Goal: Task Accomplishment & Management: Use online tool/utility

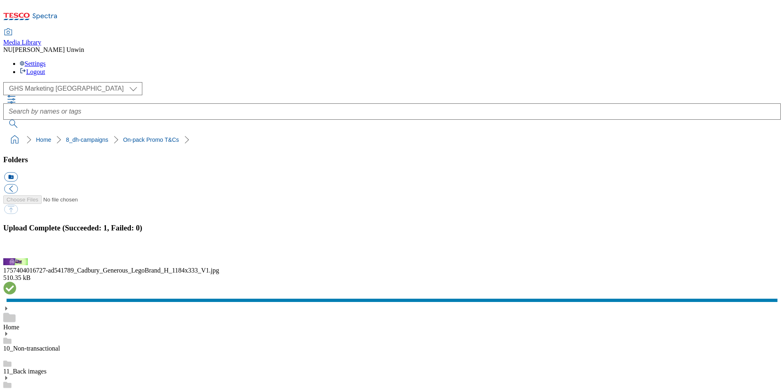
scroll to position [255, 0]
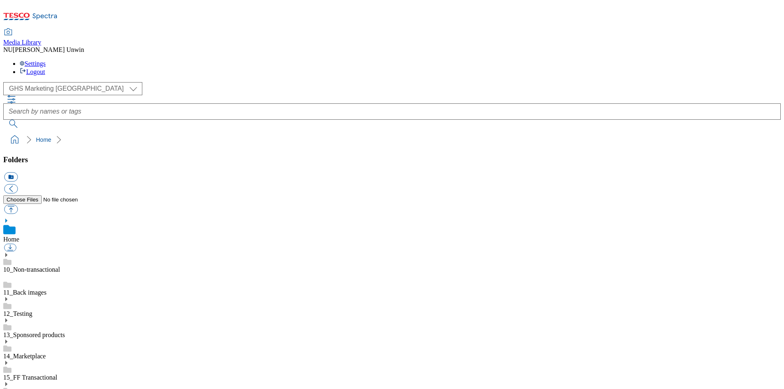
scroll to position [1, 0]
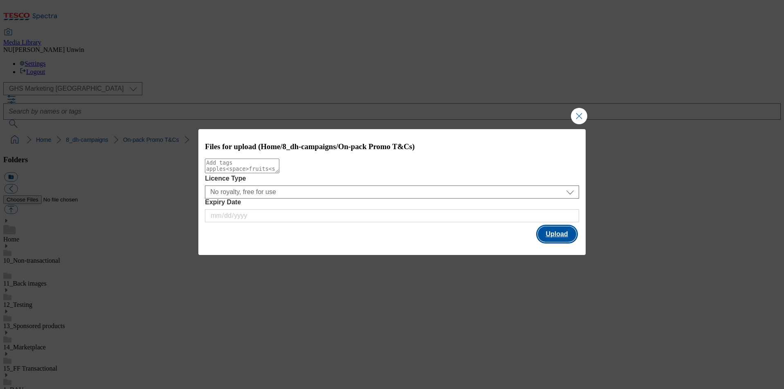
click at [567, 233] on button "Upload" at bounding box center [557, 235] width 38 height 16
